Goal: Find specific page/section: Find specific page/section

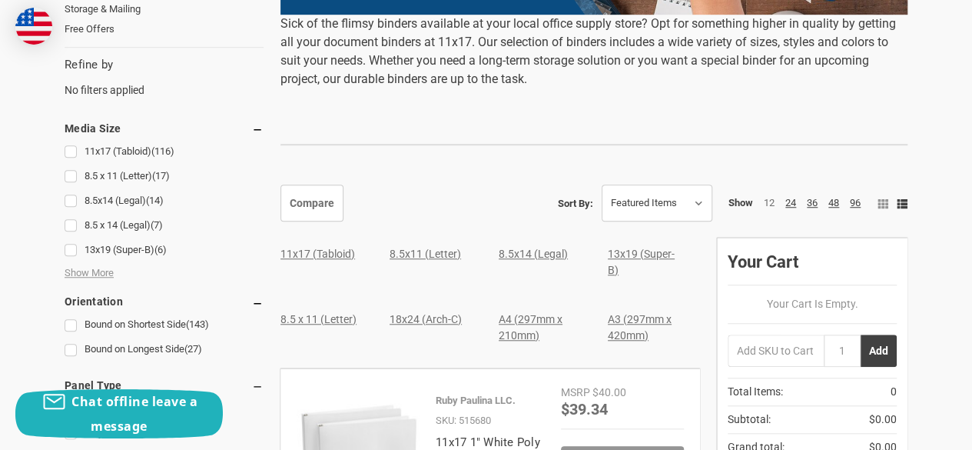
scroll to position [538, 0]
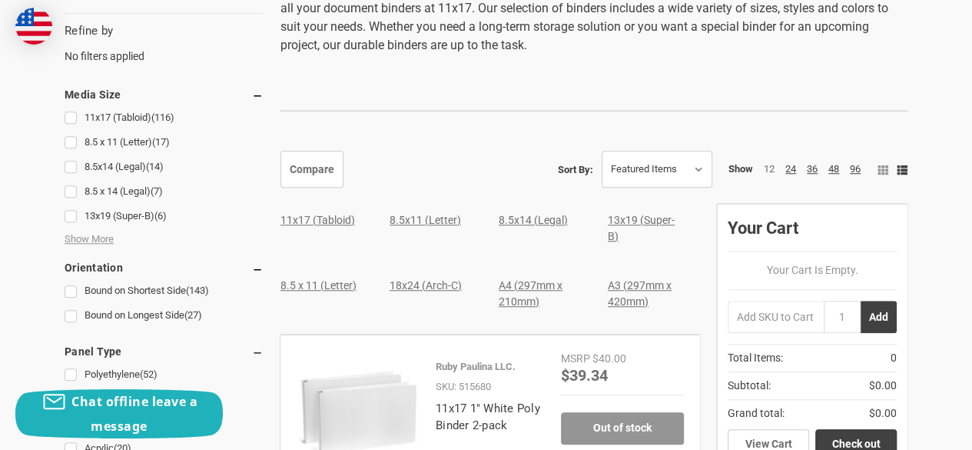
click at [327, 220] on link "11x17 (Tabloid)" at bounding box center [318, 220] width 75 height 12
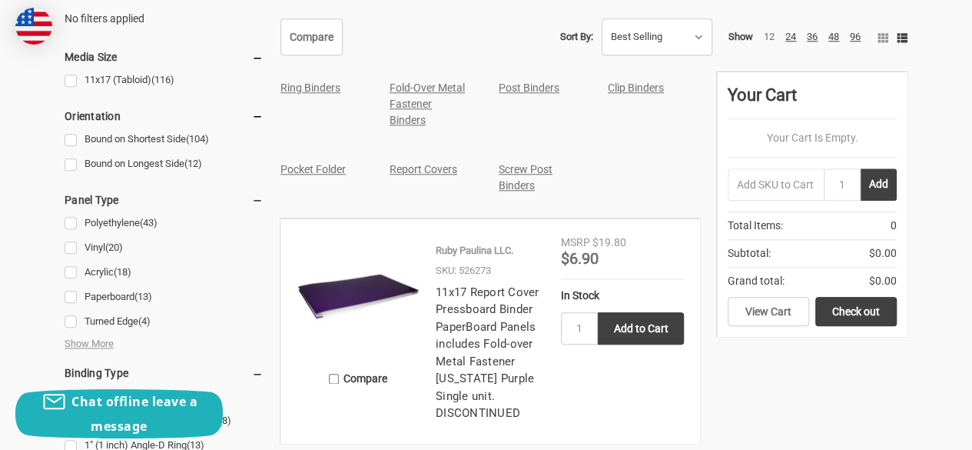
scroll to position [692, 0]
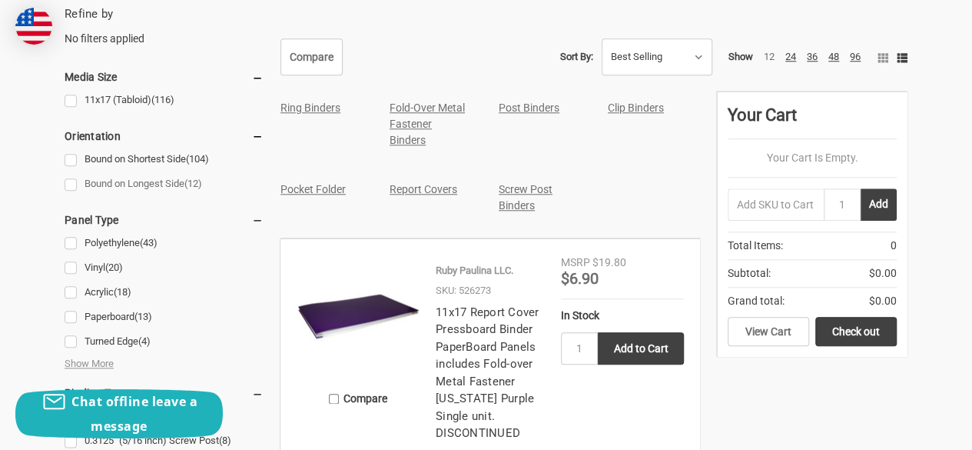
click at [72, 184] on link "Bound on Longest Side (12)" at bounding box center [164, 184] width 199 height 21
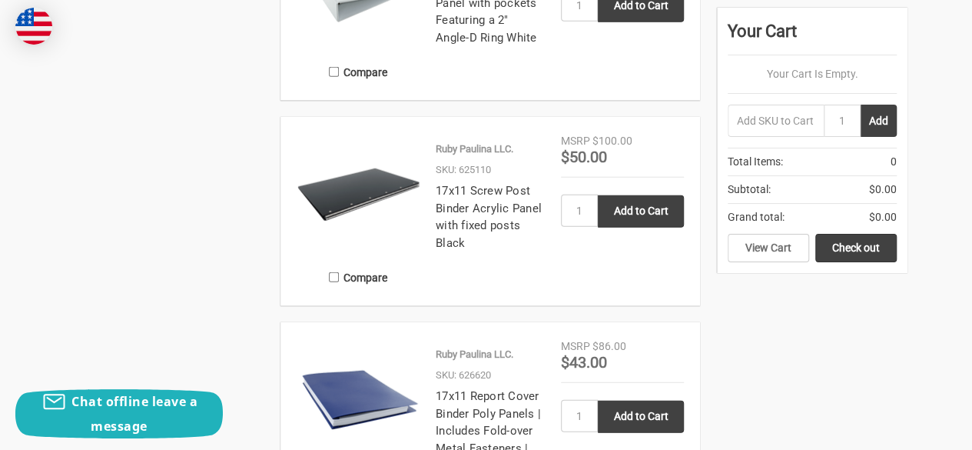
scroll to position [1922, 0]
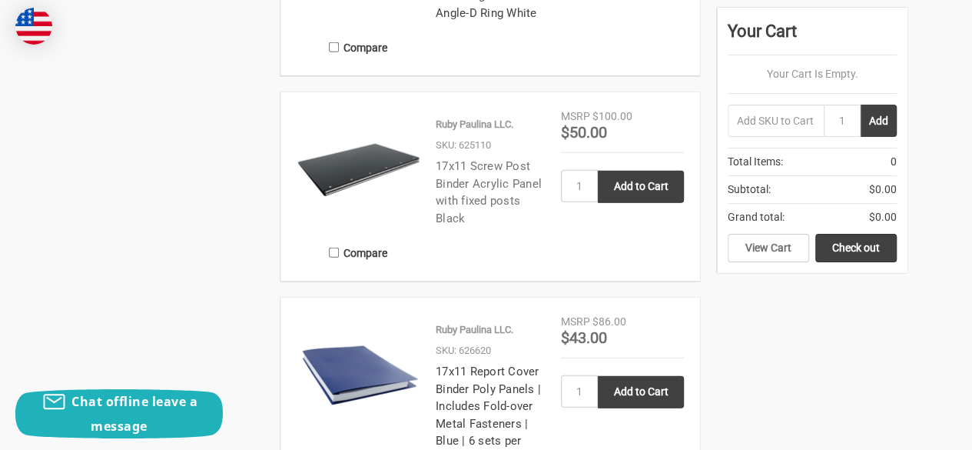
click at [477, 185] on link "17x11 Screw Post Binder Acrylic Panel with fixed posts Black" at bounding box center [489, 192] width 106 height 66
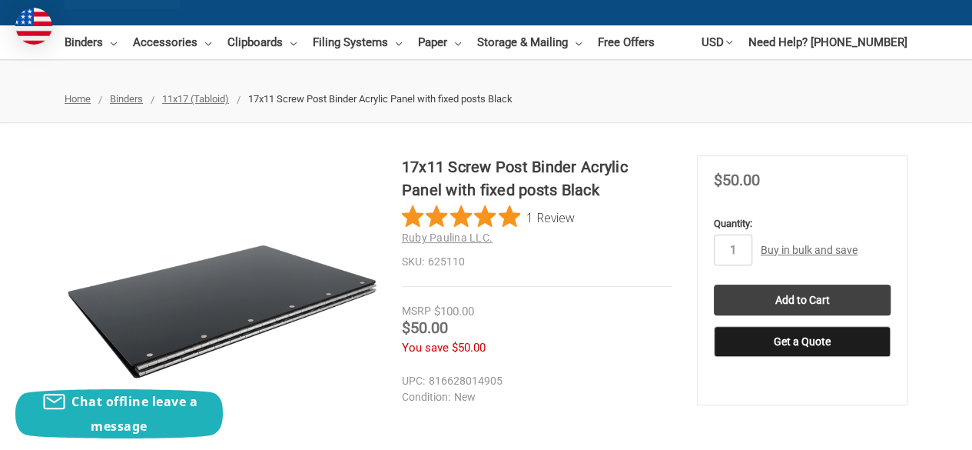
scroll to position [154, 0]
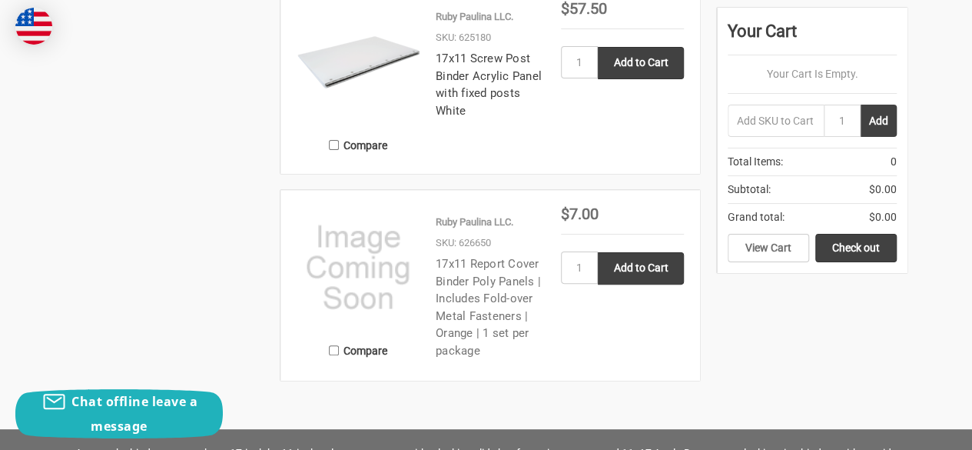
scroll to position [3075, 0]
